Goal: Communication & Community: Answer question/provide support

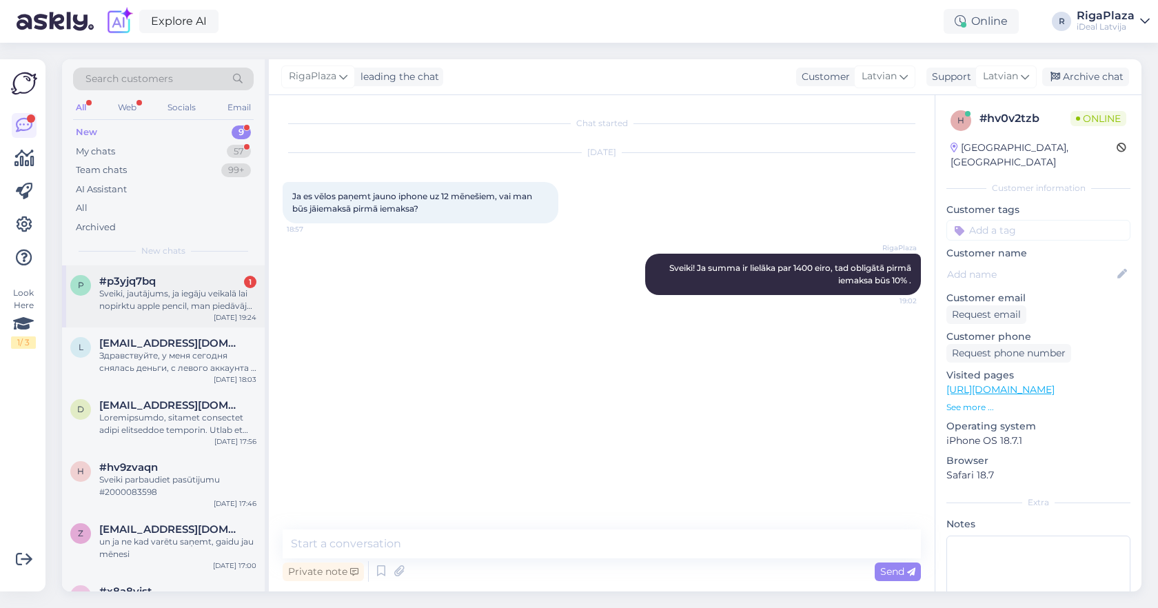
click at [203, 303] on div "Sveiki, jautājums, ja iegāju veikalā lai nopirktu apple pencil, man piedāvāja d…" at bounding box center [177, 299] width 157 height 25
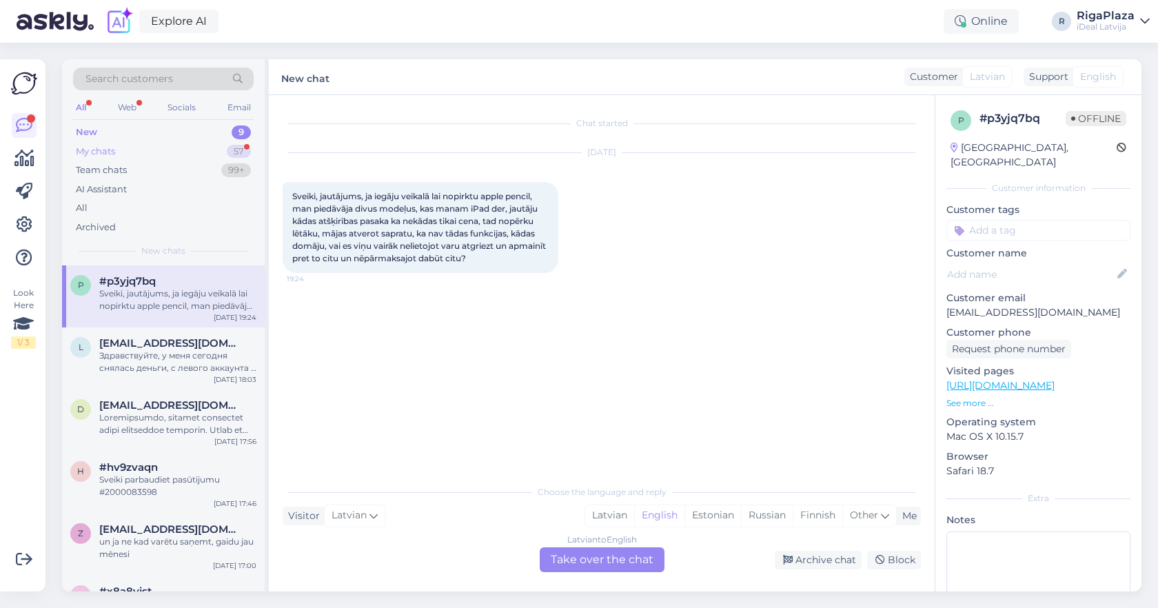
click at [175, 154] on div "My chats 57" at bounding box center [163, 151] width 181 height 19
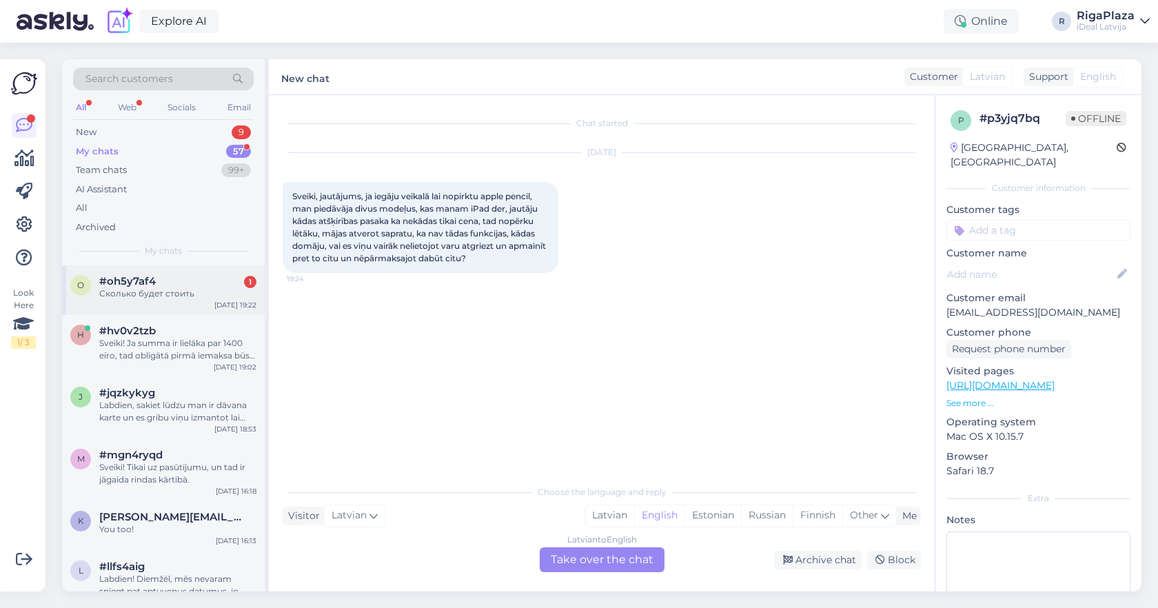
click at [182, 287] on div "Сколько будет стоить" at bounding box center [177, 293] width 157 height 12
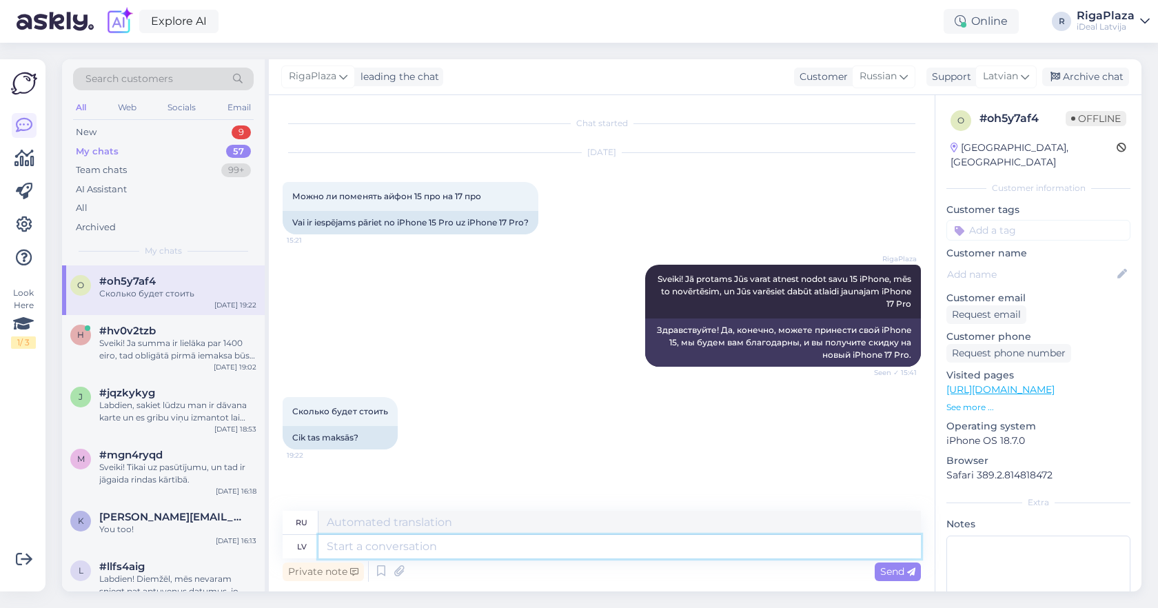
click at [558, 549] on textarea at bounding box center [619, 546] width 602 height 23
type textarea "Atkarībā"
type textarea "В зависимости от"
type textarea "Atkarībā kādā s"
type textarea "В зависимости от того, какой"
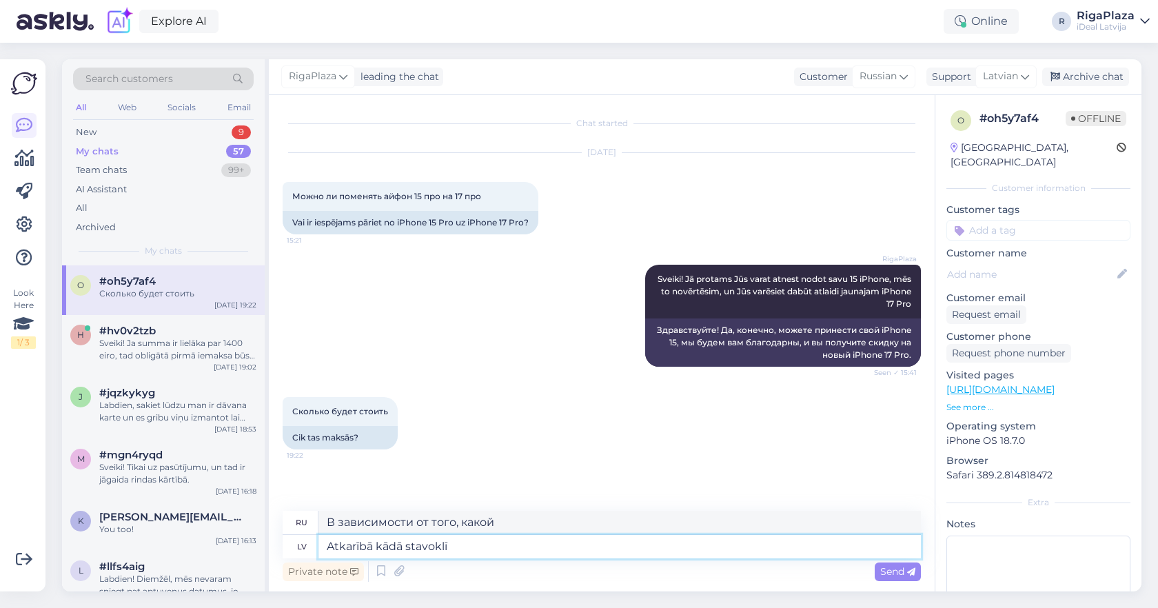
type textarea "Atkarībā kādā stavoklī i"
type textarea "В зависимости от ситуации"
type textarea "Atkarībā kādā stavoklī ir J"
type textarea "В зависимости от того, в каком состоянии он находится"
type textarea "Atkarībā kādā stavoklī ir [PERSON_NAME]"
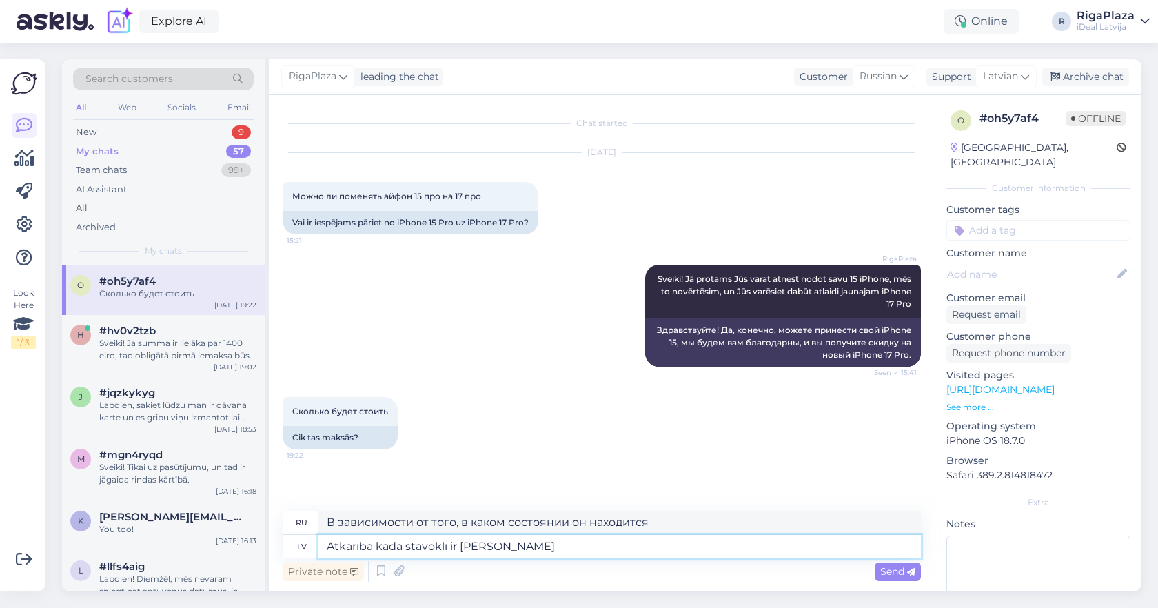
type textarea "В зависимости от того, в каком состоянии вы находитесь"
type textarea "Atkarībā kādā stavoklī ir Jūsu ierīce."
type textarea "В зависимости от состояния вашего устройства."
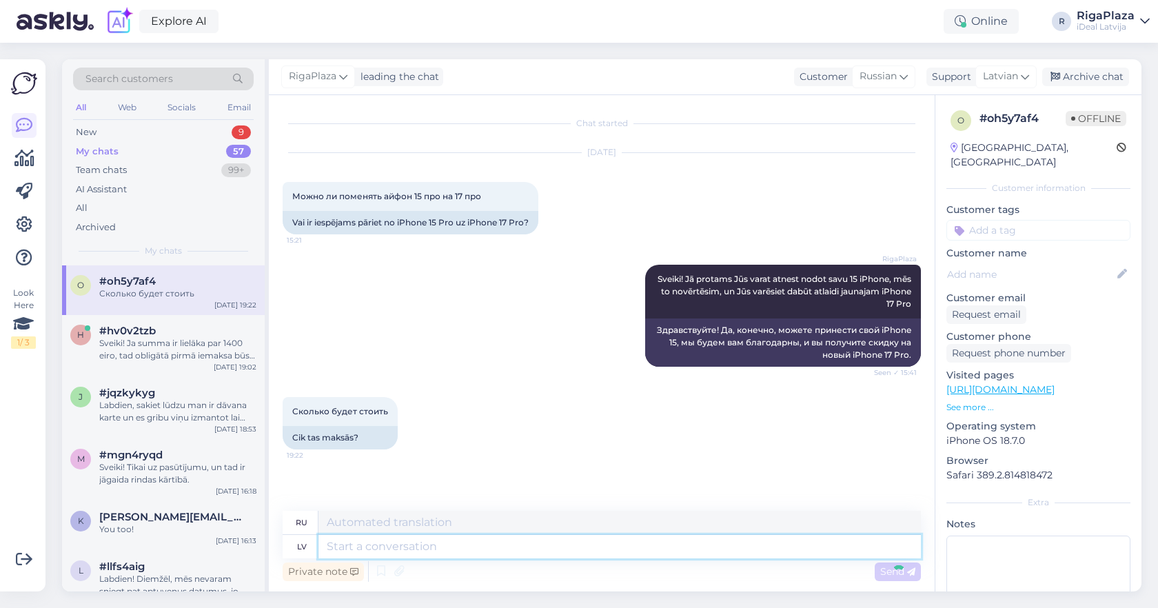
scroll to position [49, 0]
